Goal: Task Accomplishment & Management: Manage account settings

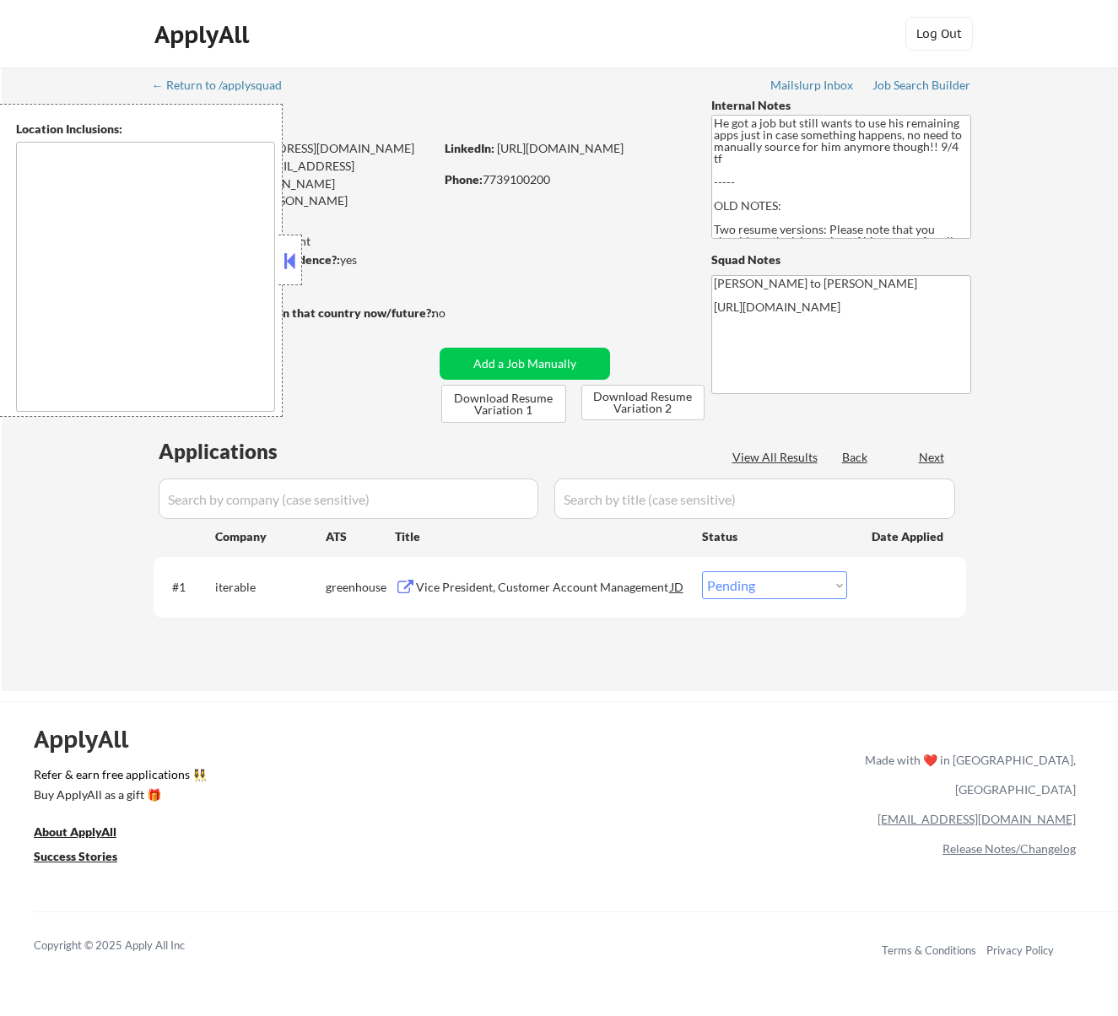
select select ""pending""
type textarea "[GEOGRAPHIC_DATA], [GEOGRAPHIC_DATA] [GEOGRAPHIC_DATA], [GEOGRAPHIC_DATA] [GEOG…"
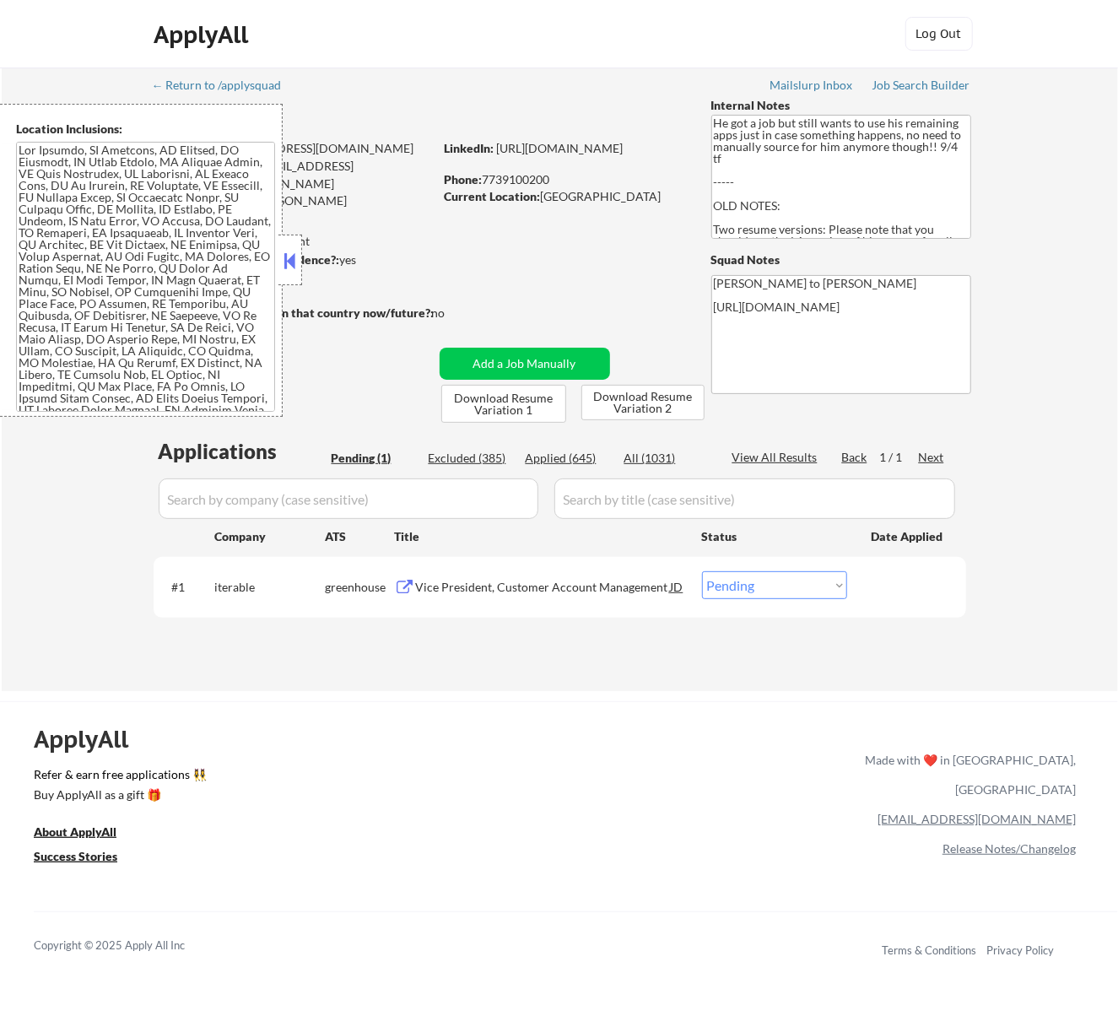
click at [283, 260] on button at bounding box center [289, 260] width 19 height 25
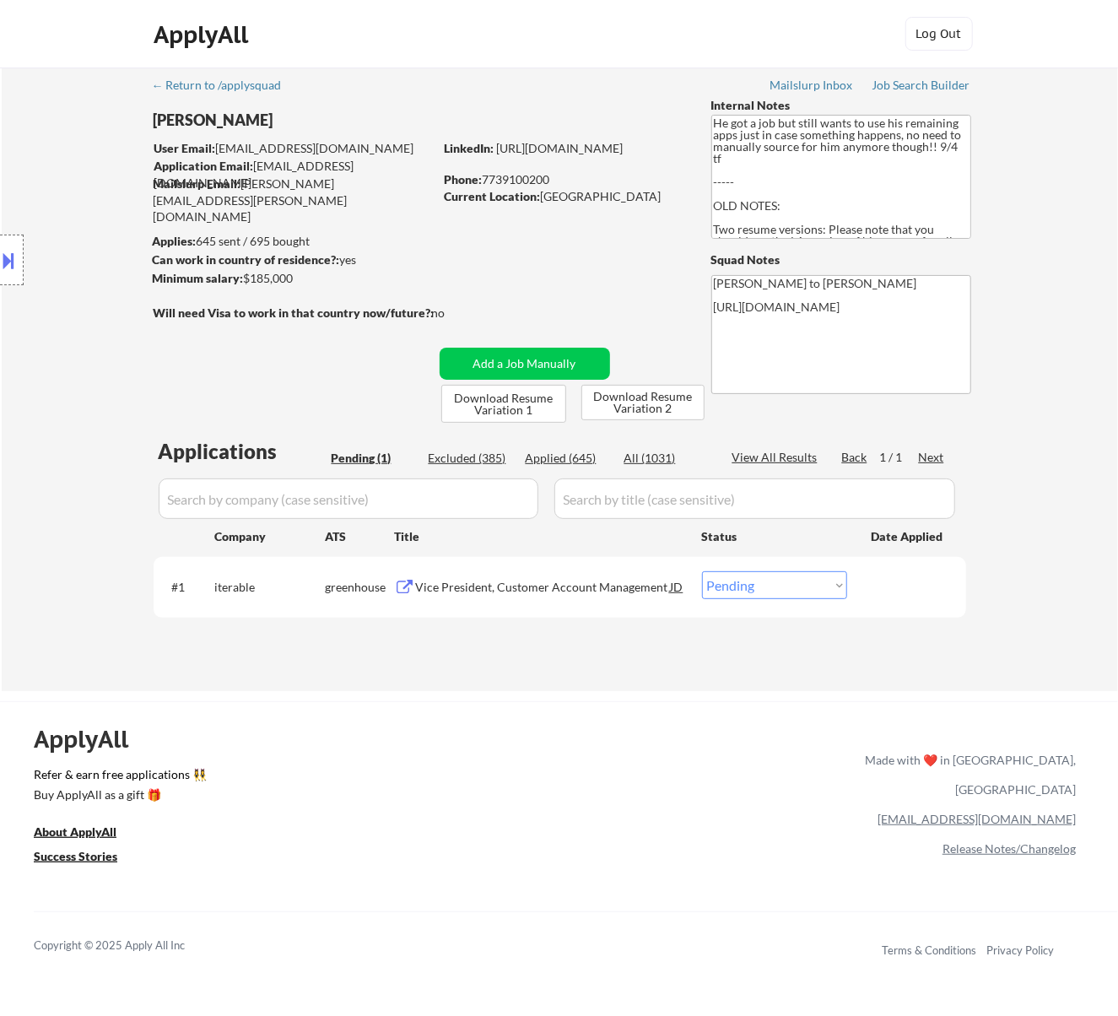
click at [621, 586] on div "Vice President, Customer Account Management" at bounding box center [543, 587] width 255 height 17
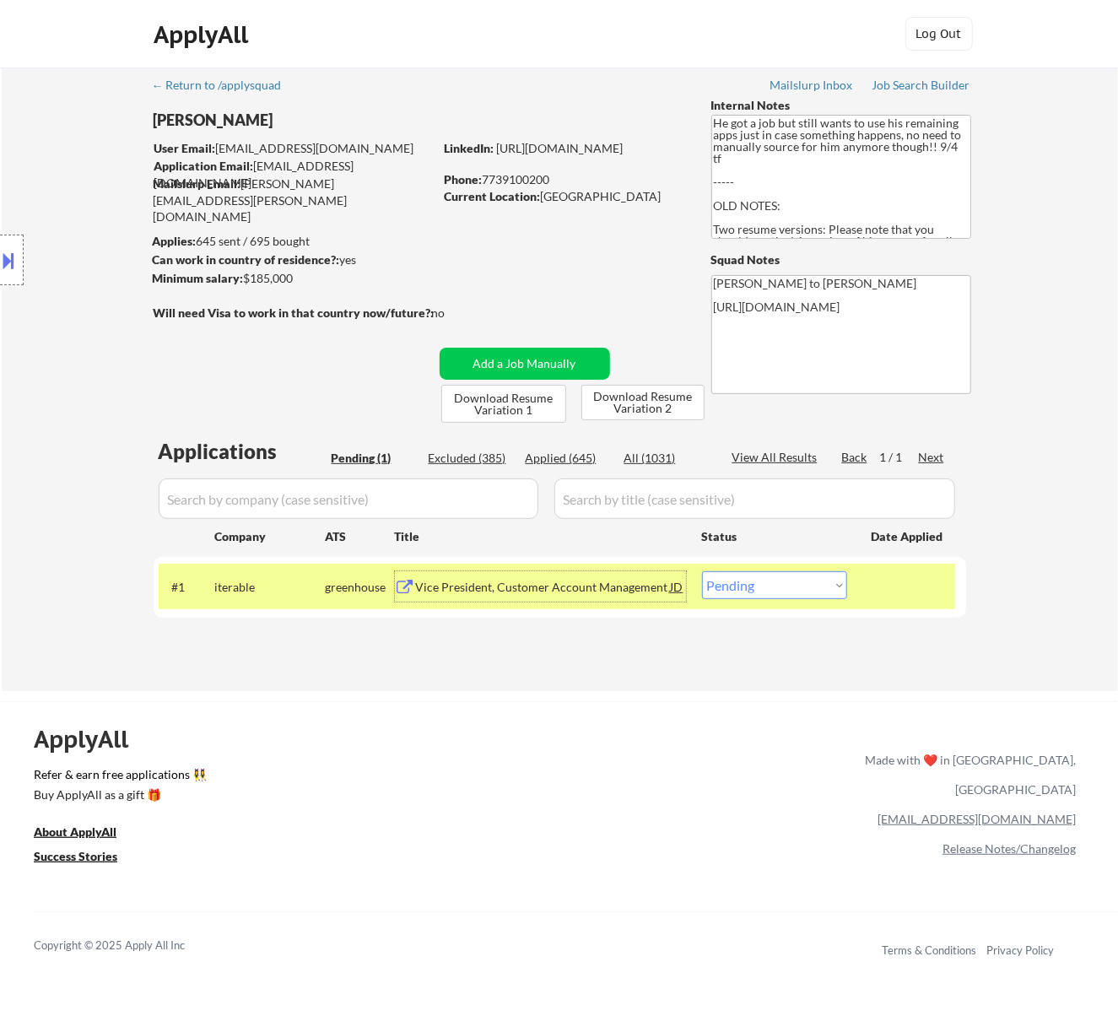
click at [822, 569] on div "#1 iterable greenhouse Vice President, Customer Account Management JD Choose an…" at bounding box center [557, 587] width 796 height 46
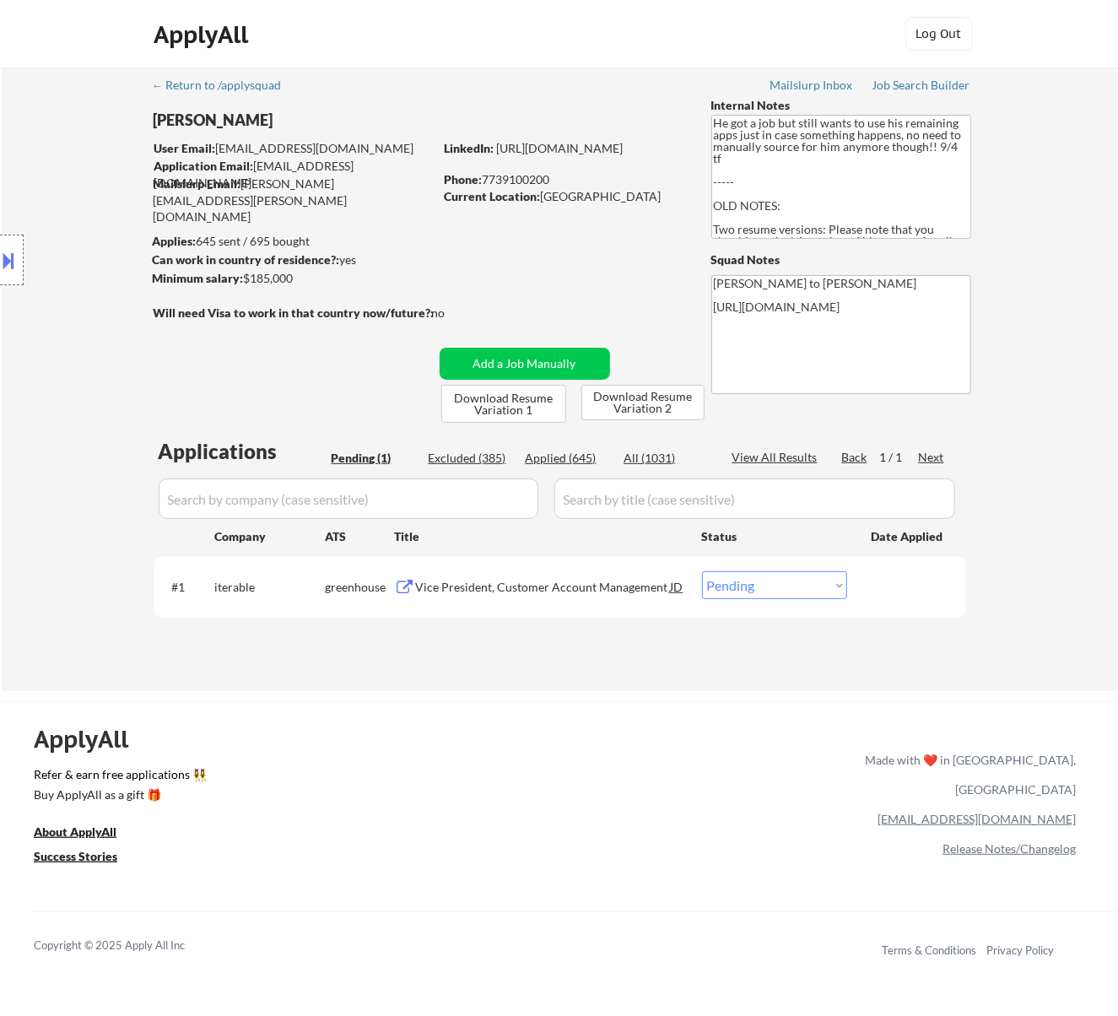
click at [818, 579] on select "Choose an option... Pending Applied Excluded (Questions) Excluded (Expired) Exc…" at bounding box center [774, 585] width 145 height 28
select select ""applied""
click at [702, 571] on select "Choose an option... Pending Applied Excluded (Questions) Excluded (Expired) Exc…" at bounding box center [774, 585] width 145 height 28
